Goal: Task Accomplishment & Management: Use online tool/utility

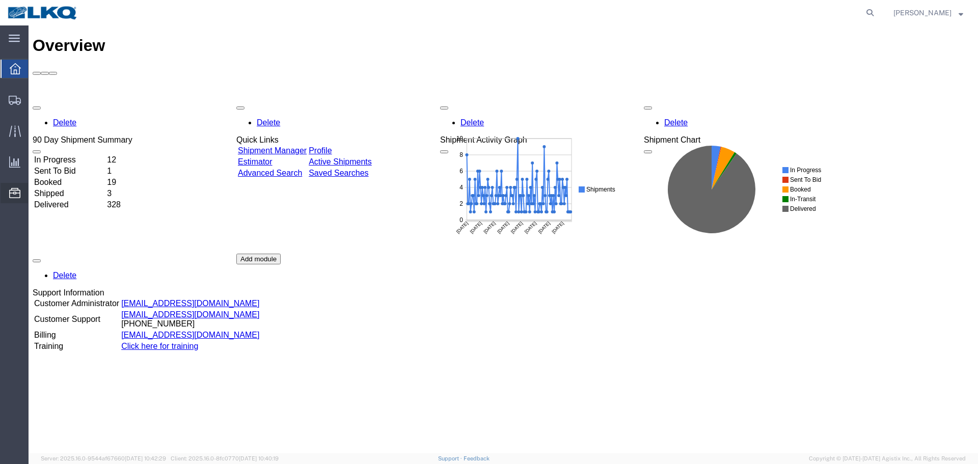
click at [0, 0] on span "Location Appointment" at bounding box center [0, 0] width 0 height 0
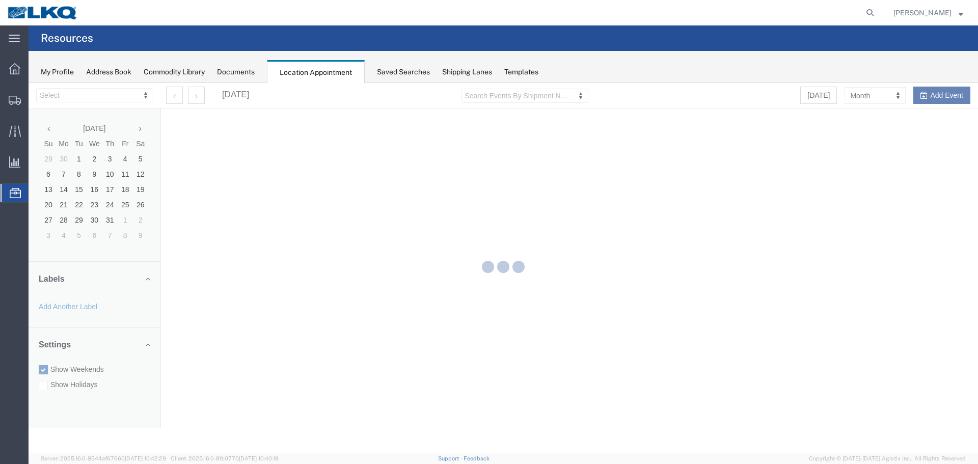
select select "28018"
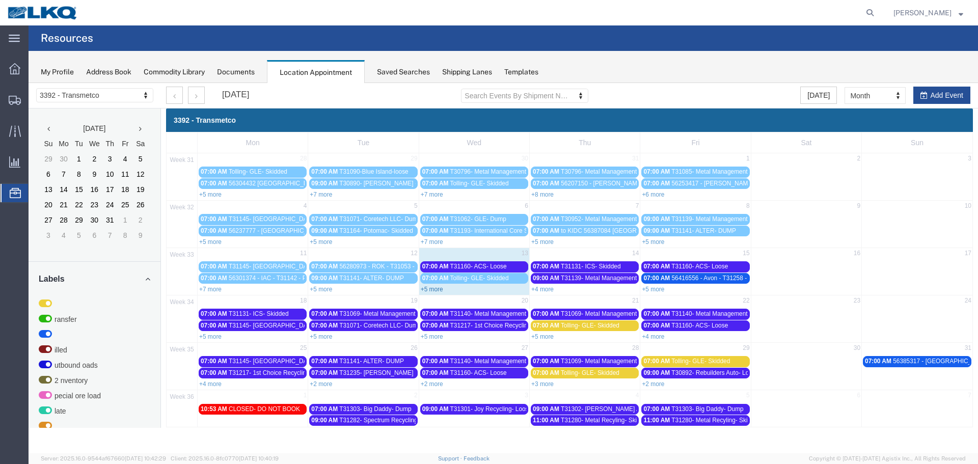
click at [435, 288] on link "+5 more" at bounding box center [432, 289] width 22 height 7
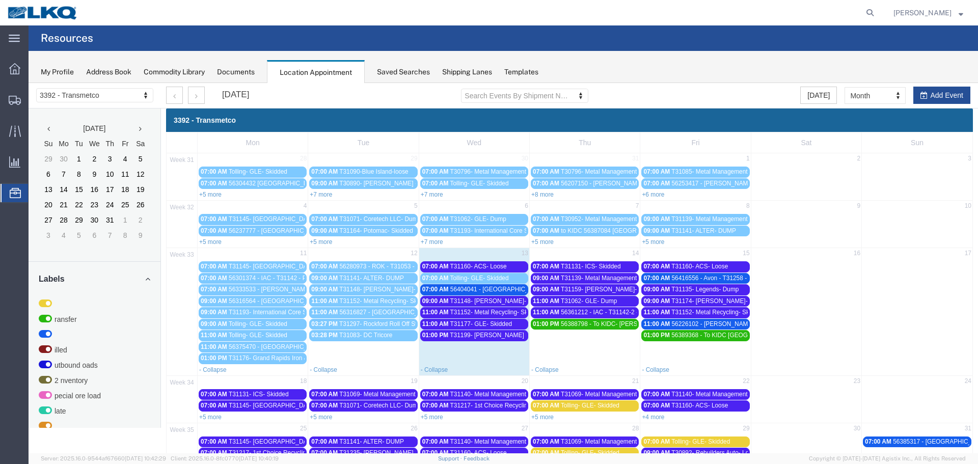
click at [474, 335] on span "T31199- [PERSON_NAME] Recycling- Dump" at bounding box center [511, 335] width 122 height 7
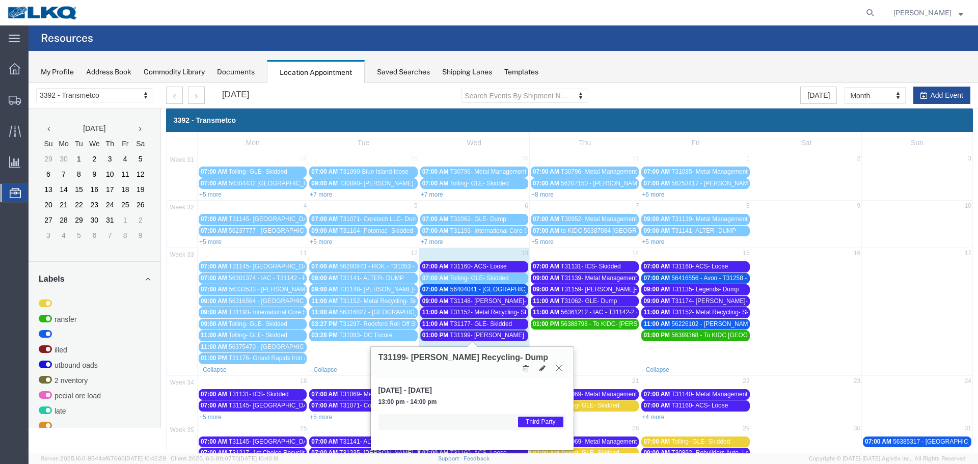
click at [558, 365] on icon at bounding box center [559, 368] width 6 height 6
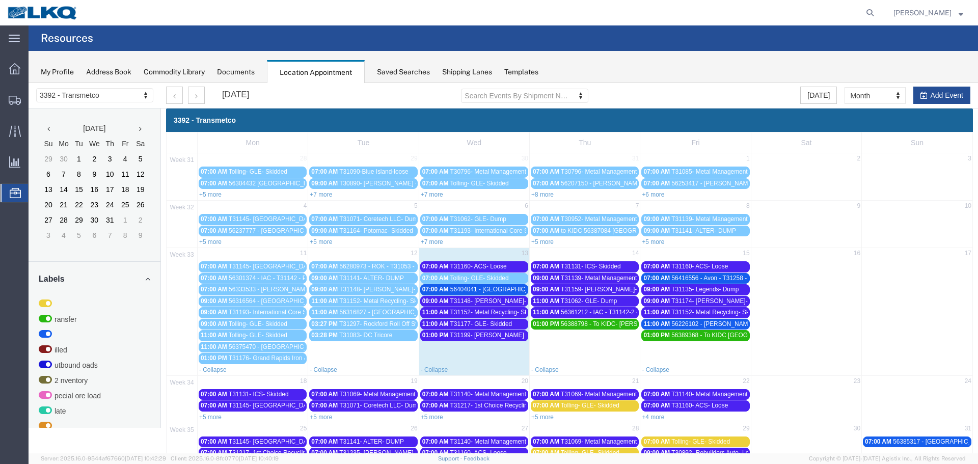
click at [482, 312] on span "T31152- Metal Recycling- Skidded" at bounding box center [496, 312] width 93 height 7
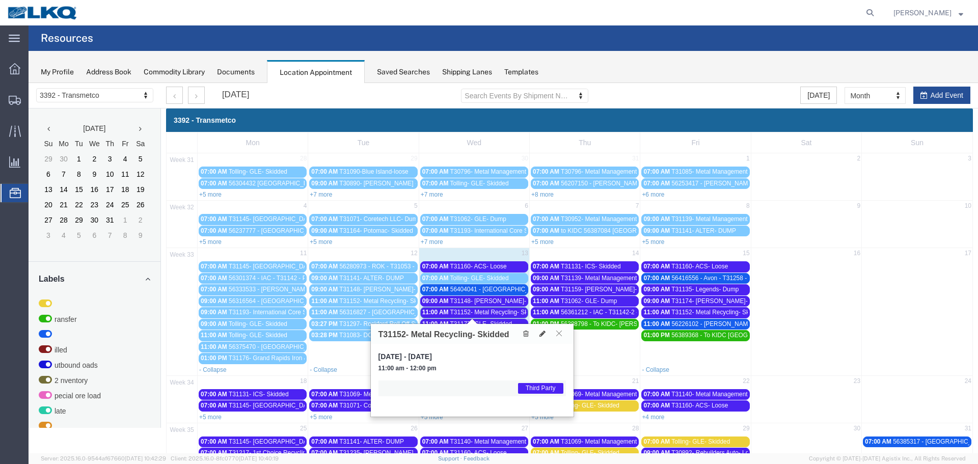
click at [560, 335] on icon at bounding box center [559, 333] width 6 height 6
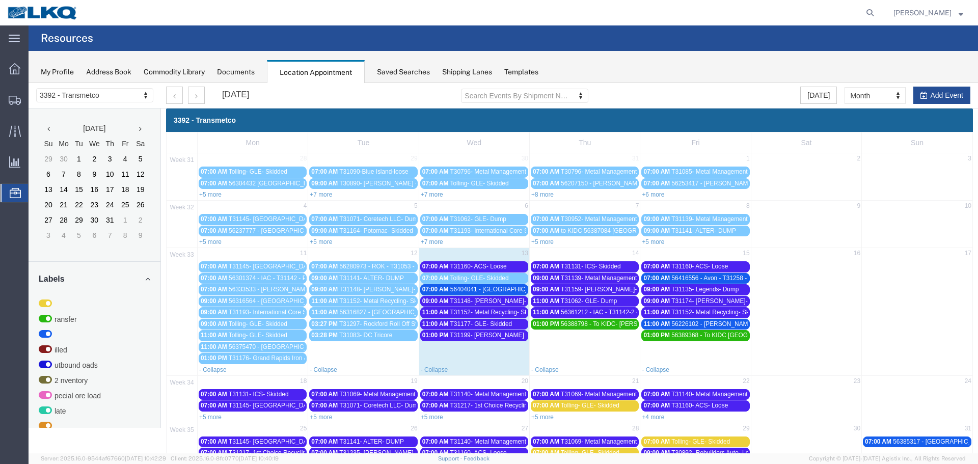
click at [515, 338] on span "T31199- [PERSON_NAME] Recycling- Dump" at bounding box center [511, 335] width 122 height 7
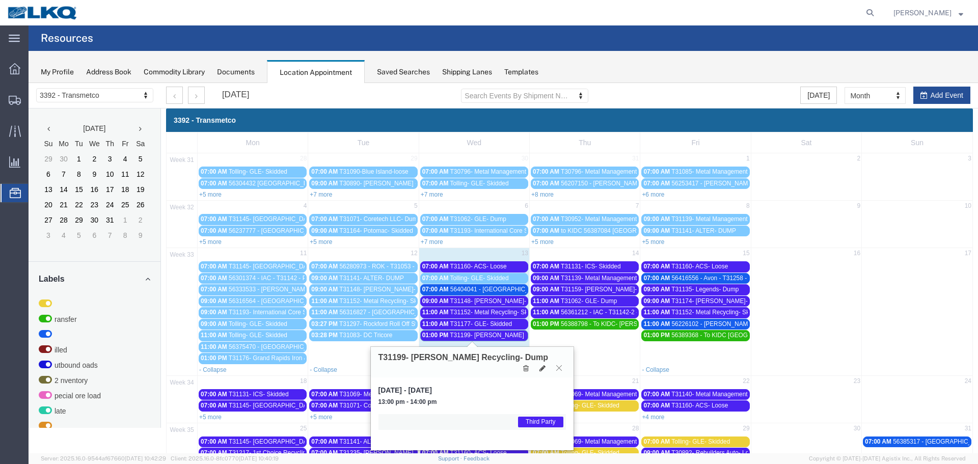
click at [558, 365] on icon at bounding box center [559, 368] width 6 height 6
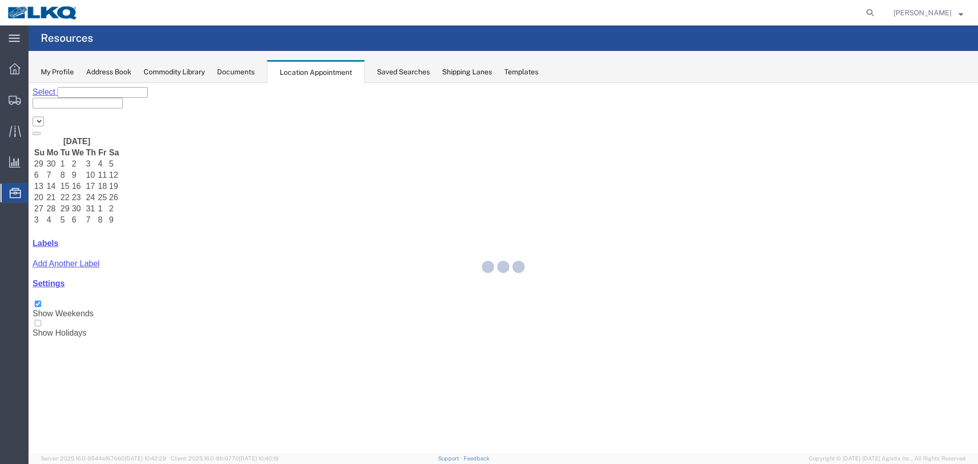
select select "28018"
